Goal: Transaction & Acquisition: Purchase product/service

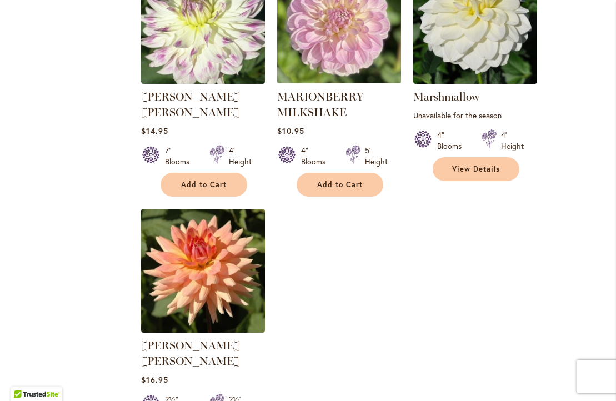
scroll to position [5139, 0]
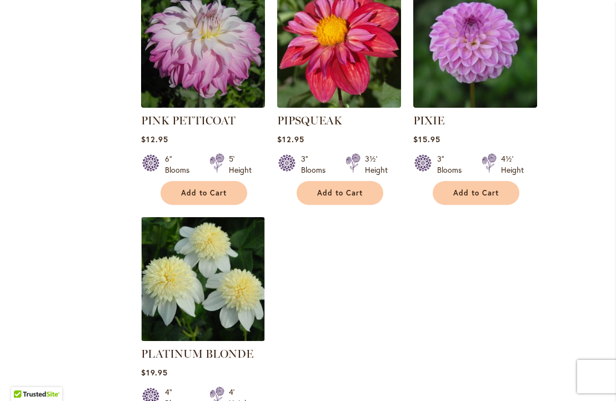
scroll to position [5155, 0]
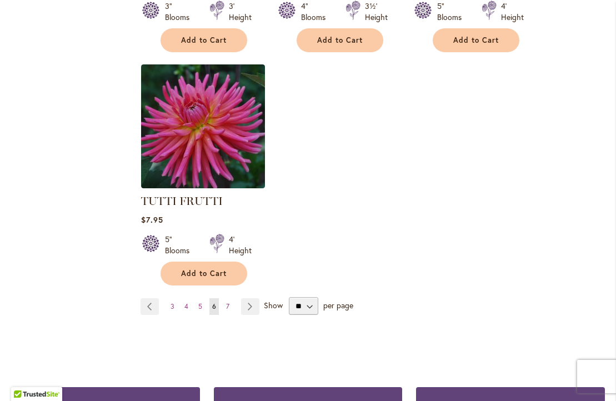
scroll to position [5243, 0]
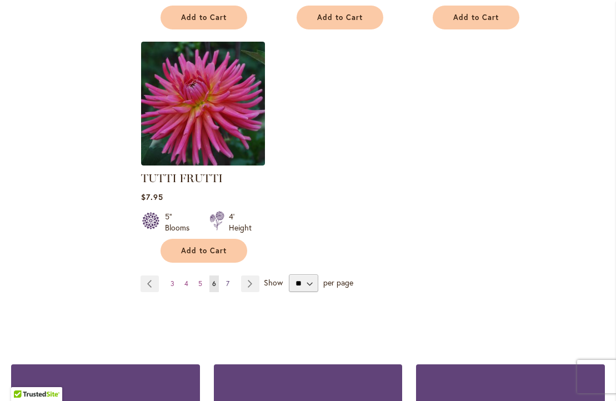
click at [227, 280] on span "7" at bounding box center [227, 284] width 3 height 8
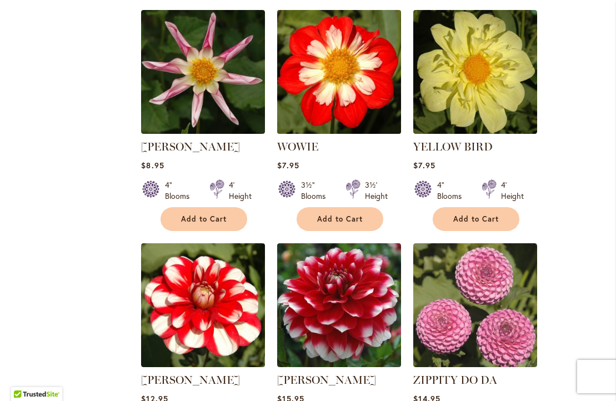
scroll to position [1737, 0]
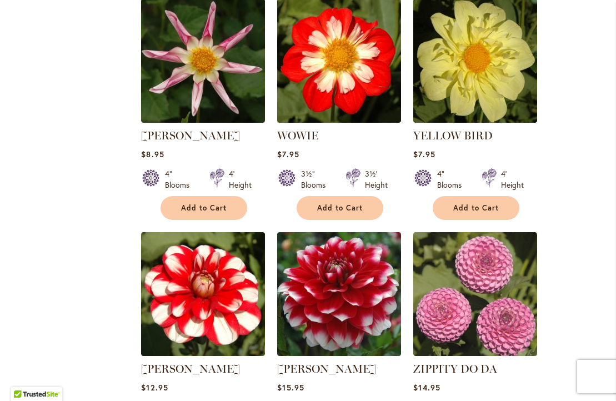
drag, startPoint x: 206, startPoint y: 271, endPoint x: 605, endPoint y: 312, distance: 401.8
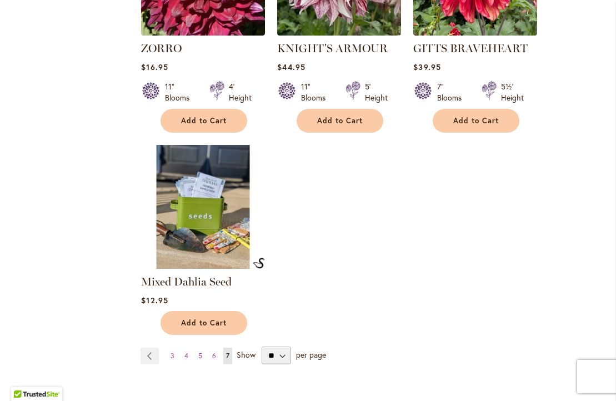
scroll to position [2296, 0]
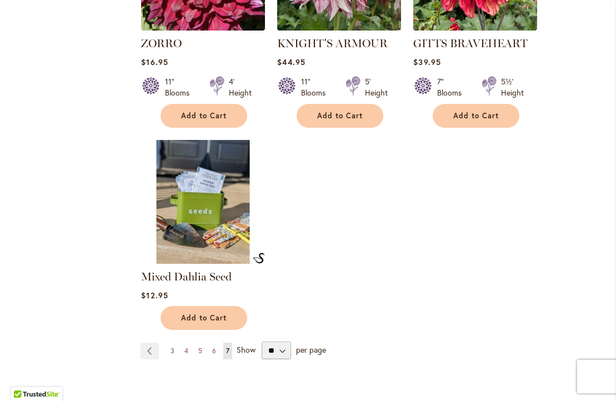
click at [173, 347] on span "3" at bounding box center [173, 351] width 4 height 8
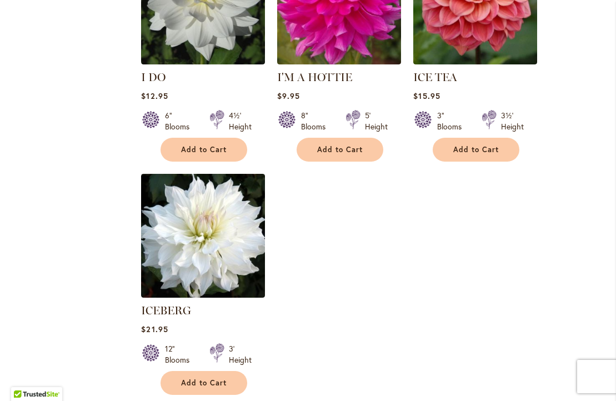
scroll to position [5235, 0]
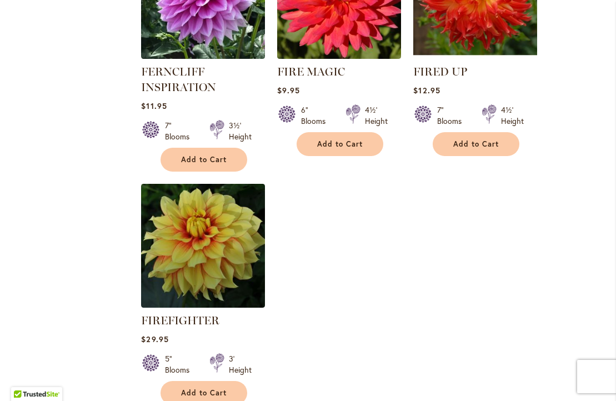
scroll to position [5203, 0]
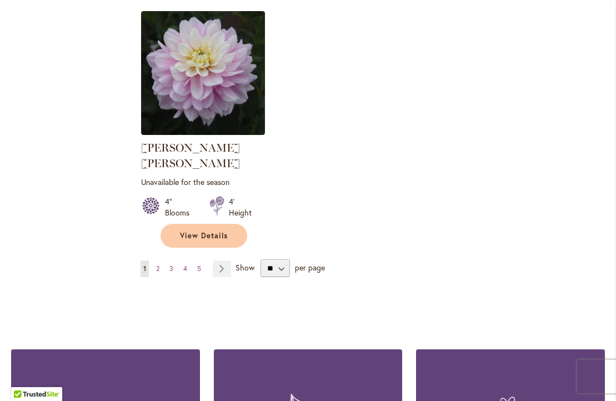
scroll to position [5275, 0]
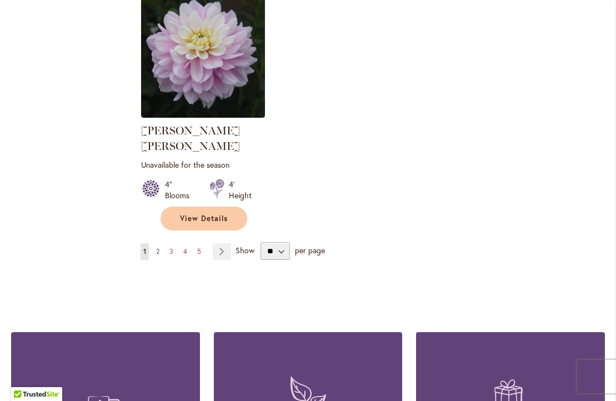
click at [158, 247] on span "2" at bounding box center [157, 251] width 3 height 8
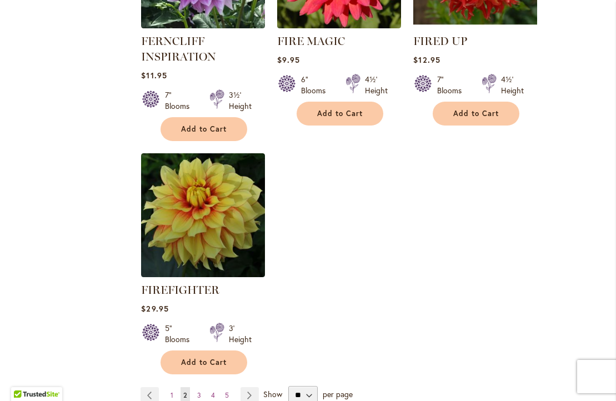
scroll to position [5227, 0]
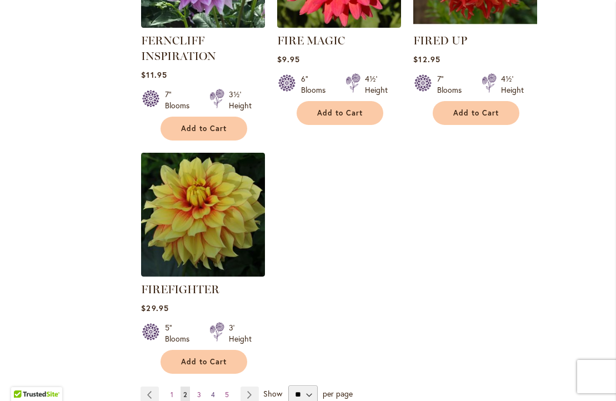
click at [212, 391] on span "4" at bounding box center [213, 395] width 4 height 8
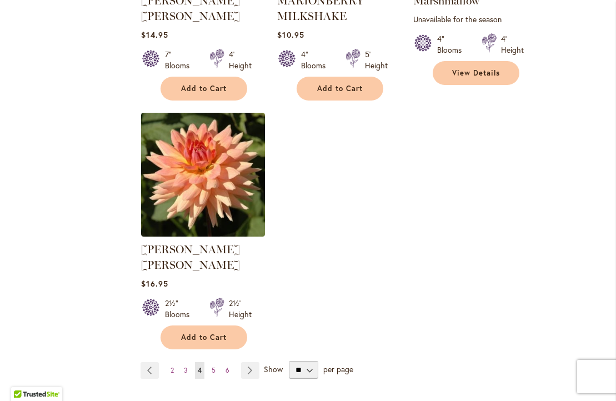
scroll to position [5238, 0]
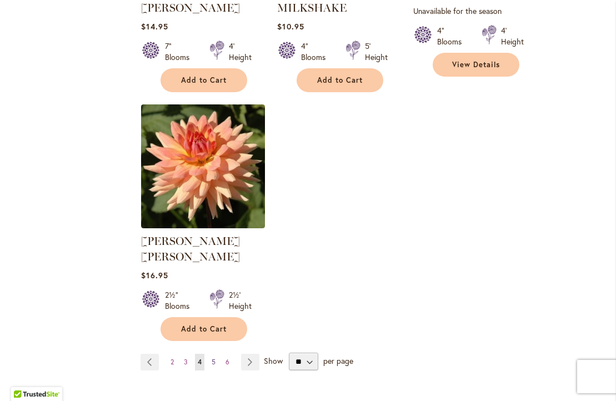
click at [214, 358] on span "5" at bounding box center [214, 362] width 4 height 8
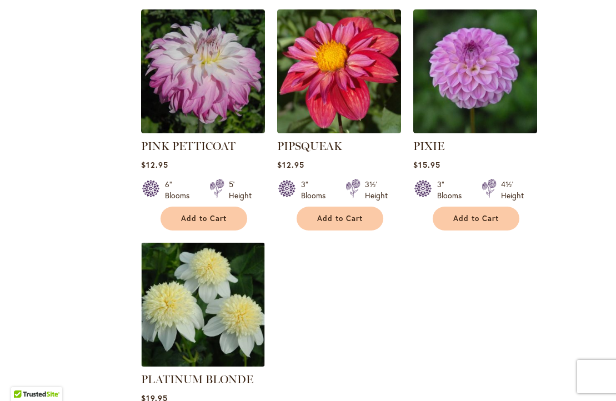
scroll to position [5136, 0]
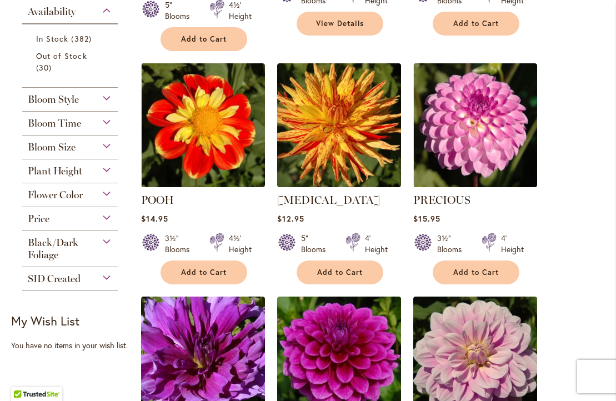
scroll to position [506, 0]
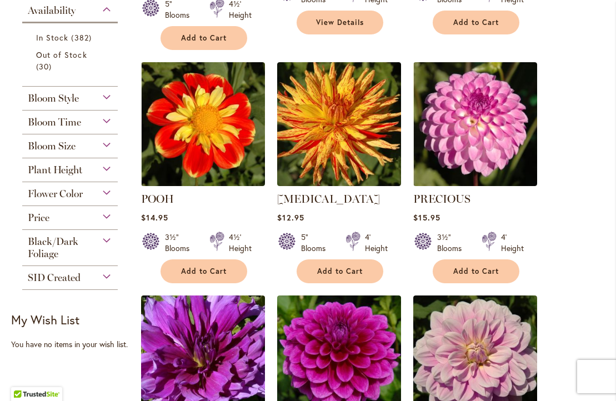
click at [106, 141] on div "Bloom Size" at bounding box center [70, 144] width 96 height 18
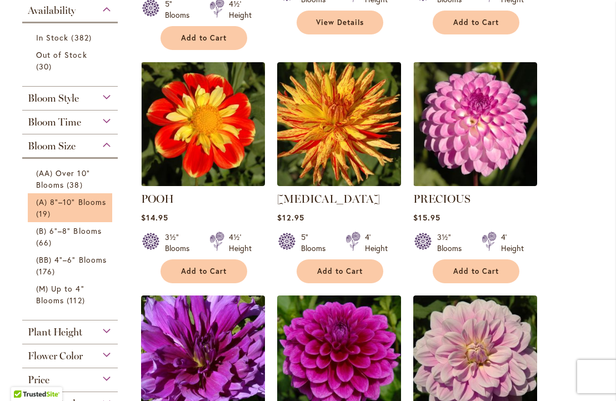
click at [69, 195] on li "(A) 8"–10" Blooms 19 items" at bounding box center [70, 207] width 84 height 29
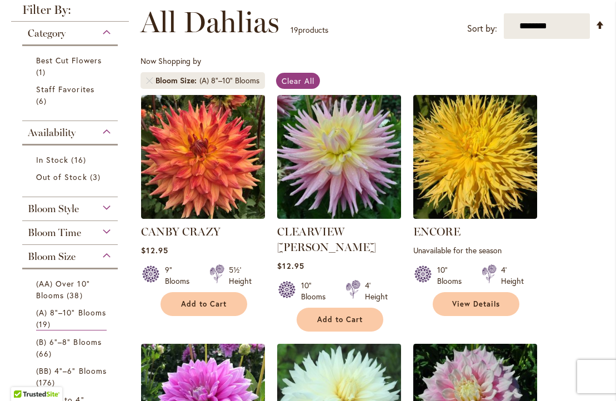
scroll to position [207, 0]
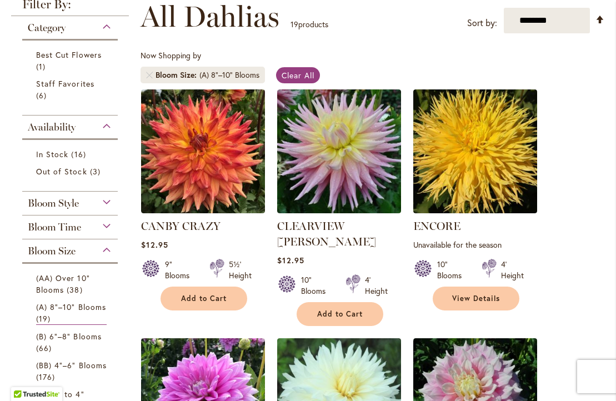
click at [107, 200] on div "Bloom Style" at bounding box center [70, 201] width 96 height 18
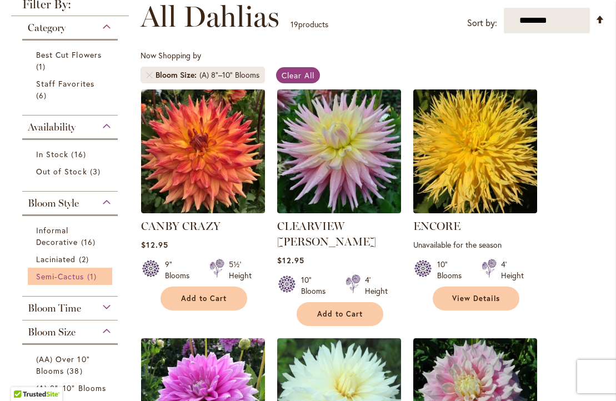
click at [73, 276] on span "Semi-Cactus" at bounding box center [60, 276] width 48 height 11
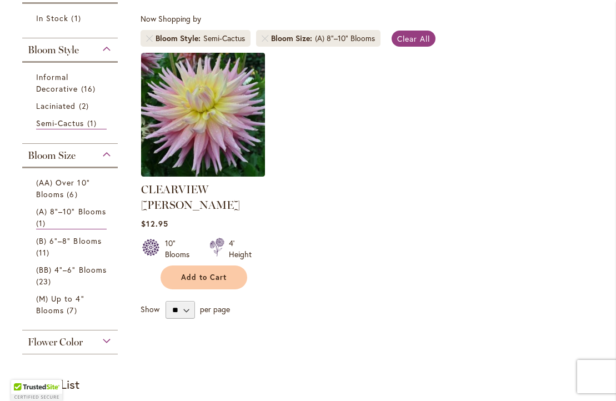
scroll to position [262, 0]
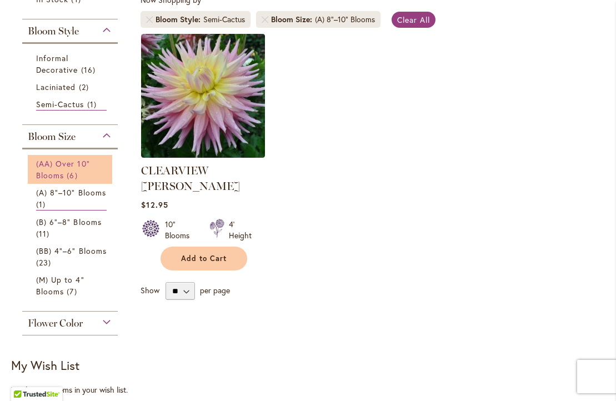
click at [68, 172] on link "(AA) Over 10" Blooms 6 items" at bounding box center [71, 169] width 71 height 23
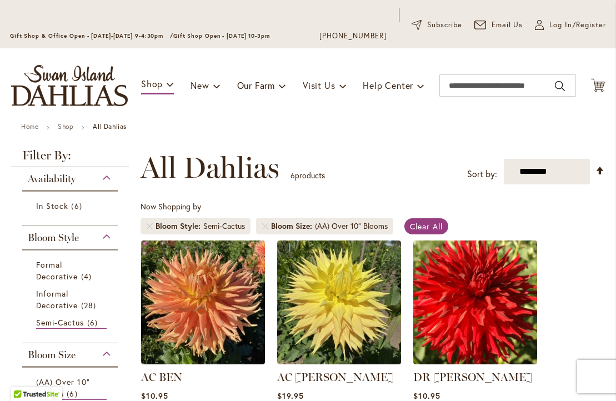
scroll to position [55, 0]
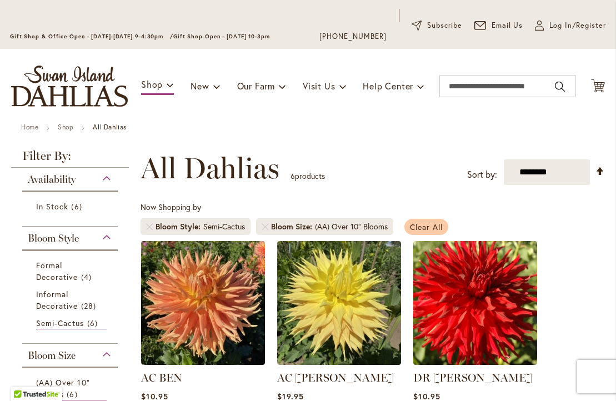
click at [420, 225] on span "Clear All" at bounding box center [426, 227] width 33 height 11
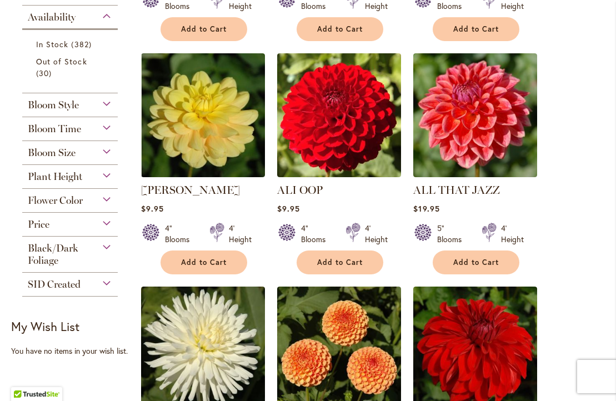
scroll to position [12, 0]
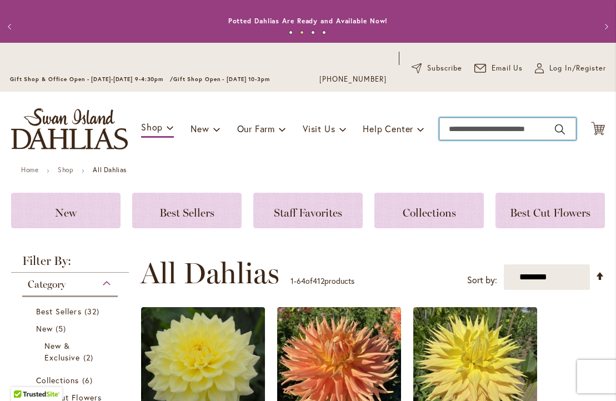
click at [458, 128] on input "Search" at bounding box center [508, 129] width 137 height 22
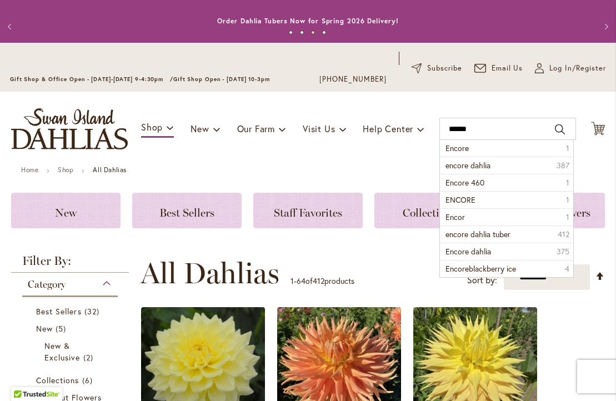
click at [499, 147] on li "Encore 1" at bounding box center [506, 148] width 133 height 17
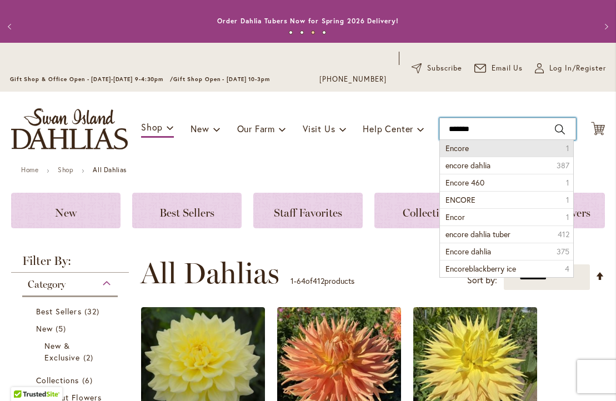
type input "******"
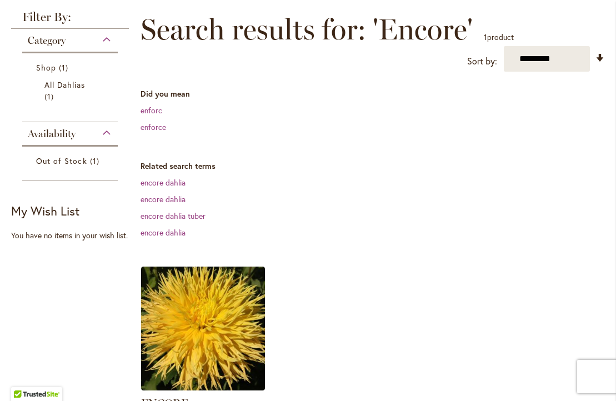
scroll to position [193, 0]
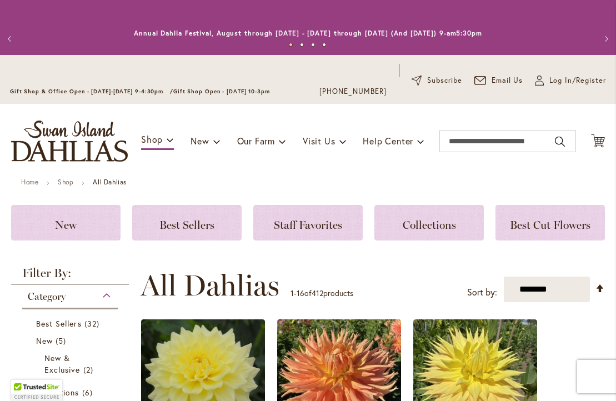
scroll to position [109, 0]
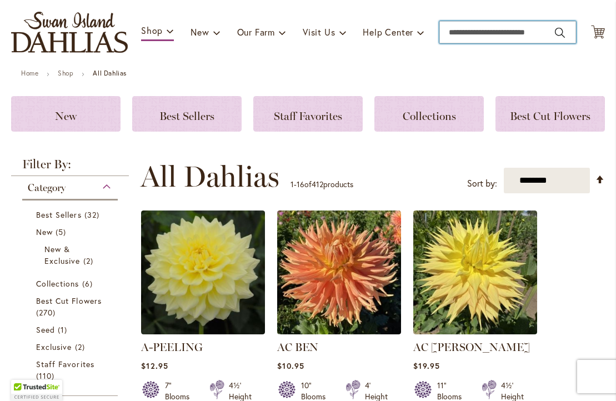
click at [454, 33] on input "Search" at bounding box center [508, 32] width 137 height 22
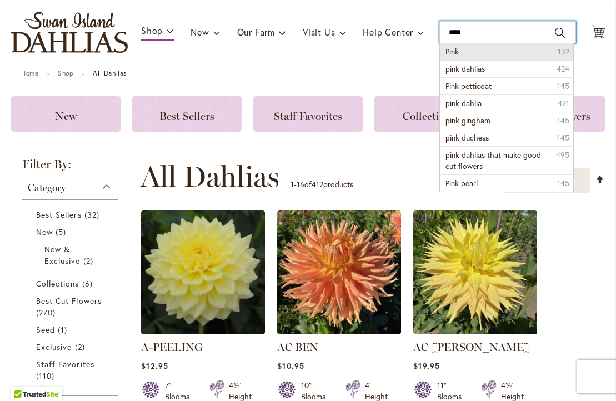
scroll to position [108, 0]
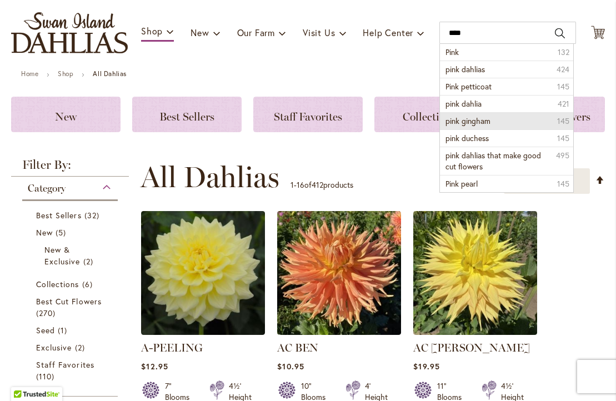
click at [479, 116] on span "pink gingham" at bounding box center [468, 121] width 45 height 11
type input "**********"
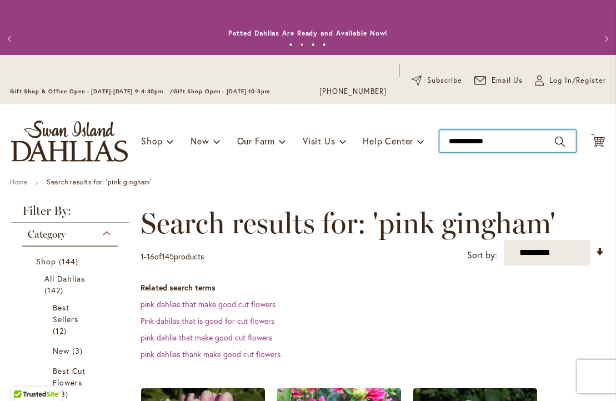
drag, startPoint x: 502, startPoint y: 140, endPoint x: 440, endPoint y: 140, distance: 62.8
click at [440, 140] on div "Toggle Nav Shop Dahlia Tubers Collections Fresh Cut Dahlias Gardening Supplies …" at bounding box center [308, 141] width 616 height 74
drag, startPoint x: 479, startPoint y: 140, endPoint x: 438, endPoint y: 143, distance: 41.2
click at [438, 143] on div "Toggle Nav Shop Dahlia Tubers Collections Fresh Cut Dahlias Gardening Supplies …" at bounding box center [308, 141] width 616 height 74
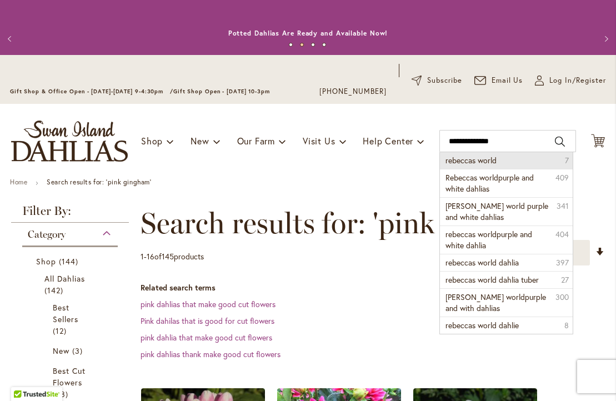
click at [468, 160] on span "rebeccas world" at bounding box center [471, 160] width 51 height 11
type input "**********"
